Goal: Information Seeking & Learning: Learn about a topic

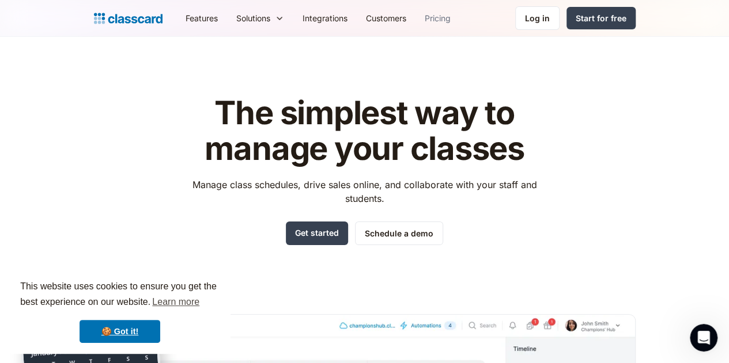
click at [415, 20] on link "Pricing" at bounding box center [437, 18] width 44 height 26
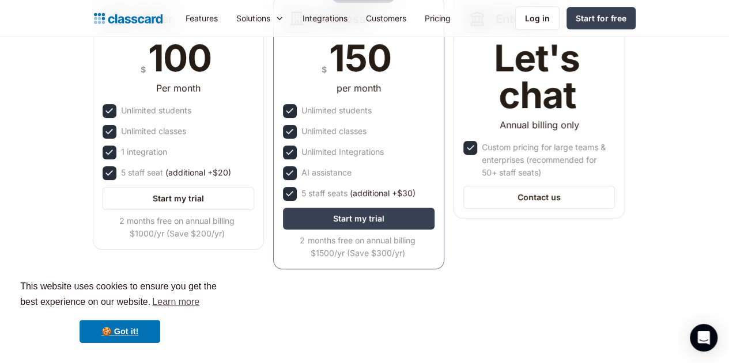
scroll to position [200, 0]
